Goal: Book appointment/travel/reservation

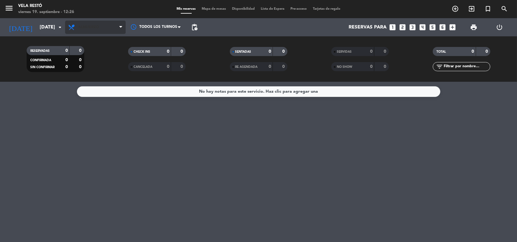
click at [99, 24] on span "Almuerzo" at bounding box center [95, 27] width 61 height 13
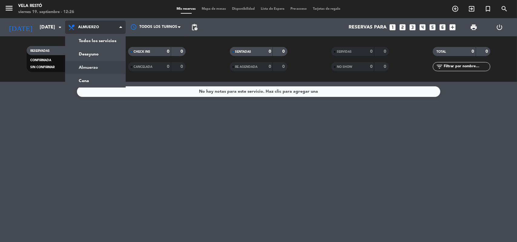
click at [98, 70] on div "menu Vela Restó [DATE] 19. septiembre - 12:26 Mis reservas Mapa de mesas Dispon…" at bounding box center [258, 41] width 517 height 82
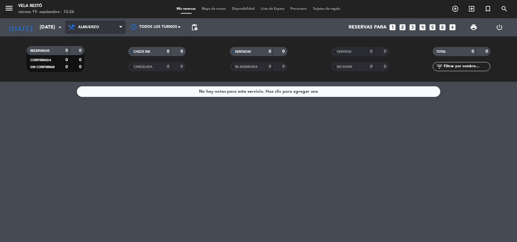
click at [85, 33] on span "Almuerzo" at bounding box center [95, 27] width 61 height 13
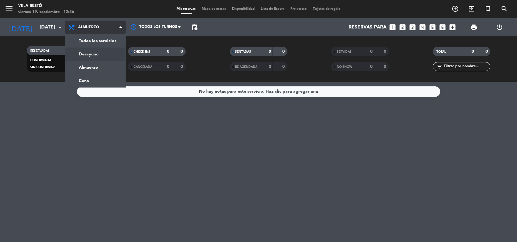
click at [93, 55] on div "menu Vela Restó [DATE] 19. septiembre - 12:26 Mis reservas Mapa de mesas Dispon…" at bounding box center [258, 41] width 517 height 82
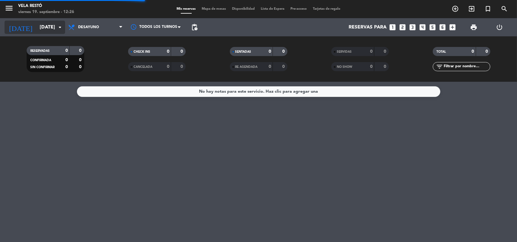
click at [48, 31] on input "[DATE]" at bounding box center [69, 28] width 64 height 12
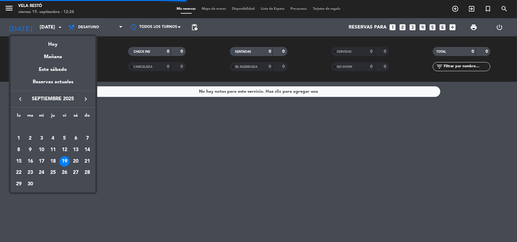
click at [58, 45] on div "Hoy" at bounding box center [53, 42] width 85 height 12
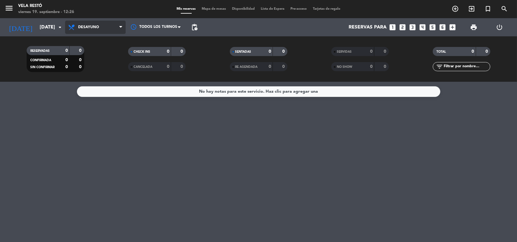
click at [93, 25] on span "Desayuno" at bounding box center [88, 27] width 21 height 4
click at [99, 74] on div "menu Vela Restó [DATE] 19. septiembre - 12:26 Mis reservas Mapa de mesas Dispon…" at bounding box center [258, 41] width 517 height 82
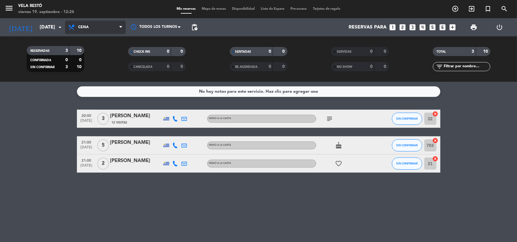
click at [95, 29] on span "Cena" at bounding box center [95, 27] width 61 height 13
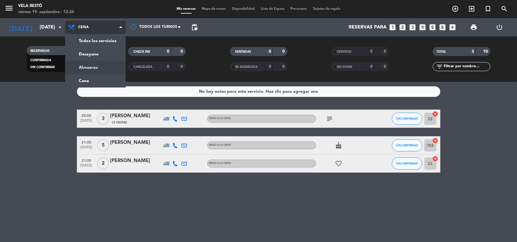
click at [102, 69] on div "menu Vela Restó [DATE] 19. septiembre - 12:26 Mis reservas Mapa de mesas Dispon…" at bounding box center [258, 41] width 517 height 82
